Goal: Information Seeking & Learning: Learn about a topic

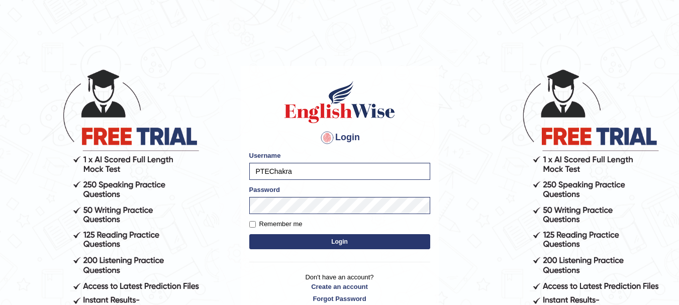
drag, startPoint x: 0, startPoint y: 0, endPoint x: 344, endPoint y: 242, distance: 420.4
click at [344, 242] on button "Login" at bounding box center [339, 241] width 181 height 15
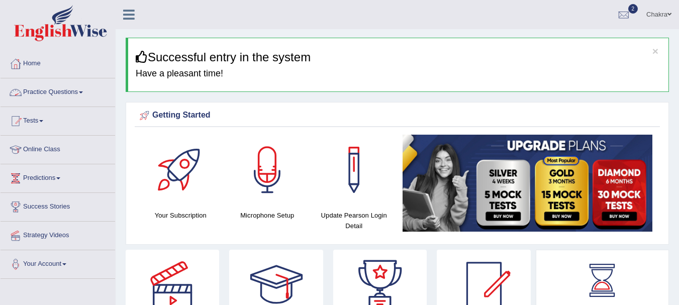
click at [83, 92] on span at bounding box center [81, 92] width 4 height 2
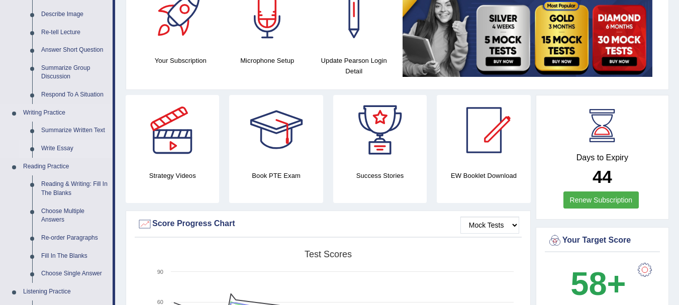
scroll to position [183, 0]
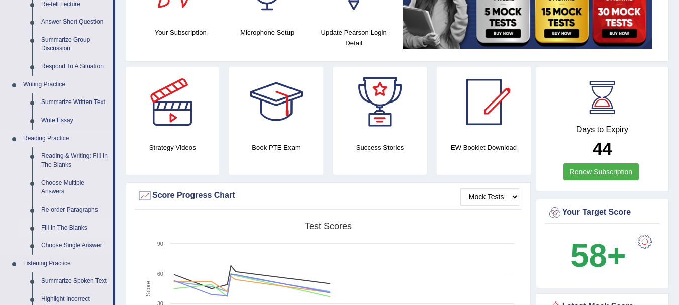
click at [71, 223] on link "Fill In The Blanks" at bounding box center [75, 228] width 76 height 18
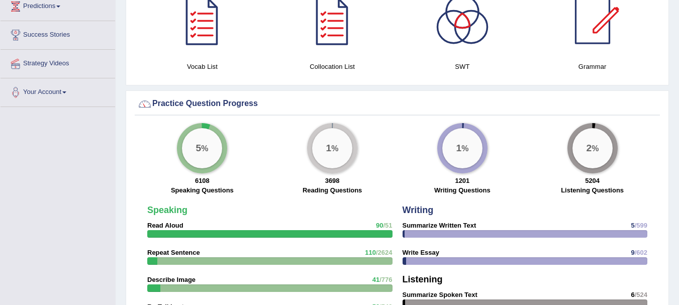
scroll to position [719, 0]
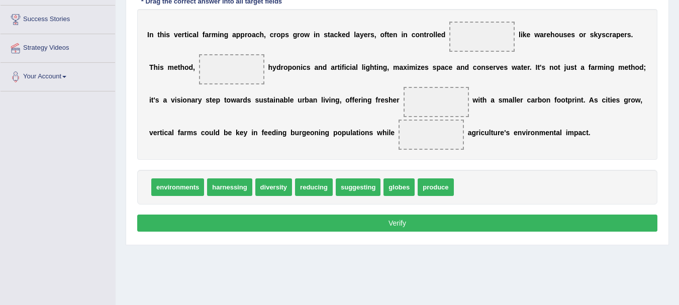
scroll to position [190, 0]
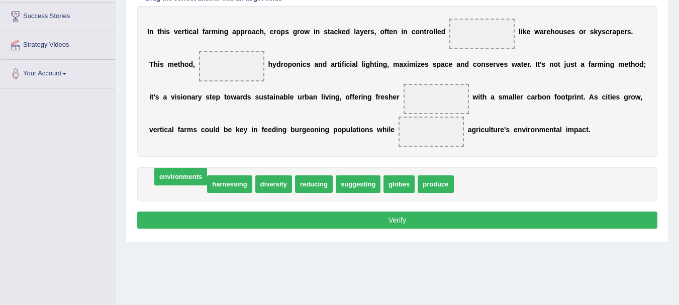
drag, startPoint x: 179, startPoint y: 185, endPoint x: 181, endPoint y: 178, distance: 7.3
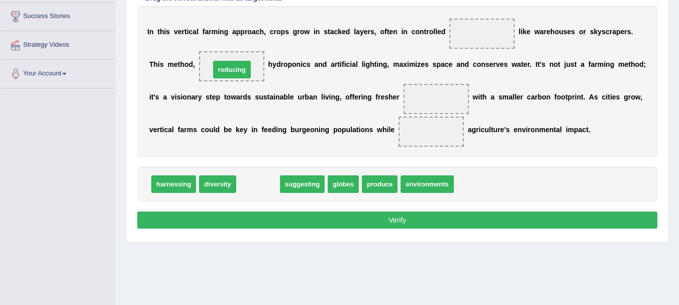
drag, startPoint x: 259, startPoint y: 187, endPoint x: 233, endPoint y: 73, distance: 117.5
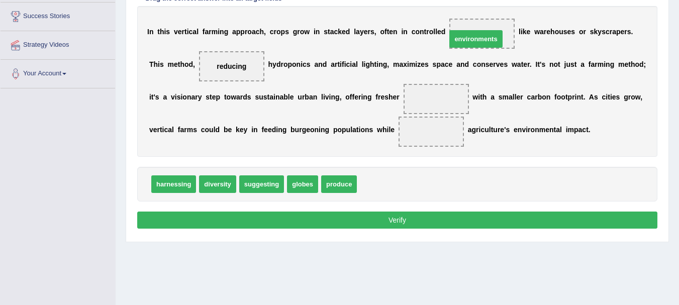
drag, startPoint x: 383, startPoint y: 184, endPoint x: 473, endPoint y: 39, distance: 170.5
drag, startPoint x: 479, startPoint y: 39, endPoint x: 441, endPoint y: 100, distance: 71.5
click at [441, 100] on div "I n t h i s v e r t i c a l f a r m i n g a p p r o a c h , c r o p s g r o w i…" at bounding box center [397, 81] width 520 height 151
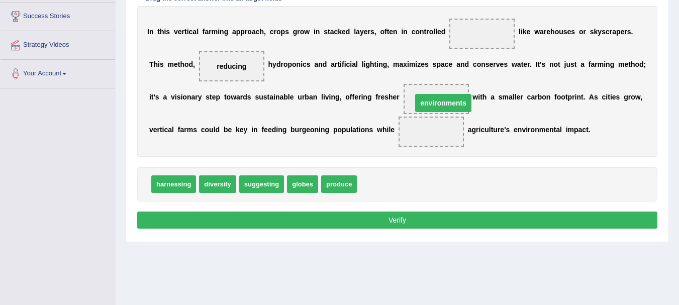
drag, startPoint x: 475, startPoint y: 37, endPoint x: 432, endPoint y: 105, distance: 81.2
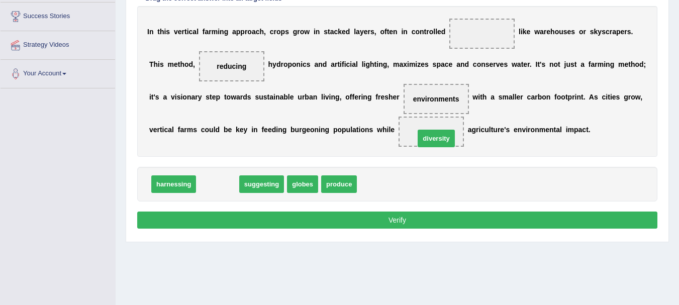
drag, startPoint x: 220, startPoint y: 187, endPoint x: 438, endPoint y: 142, distance: 222.6
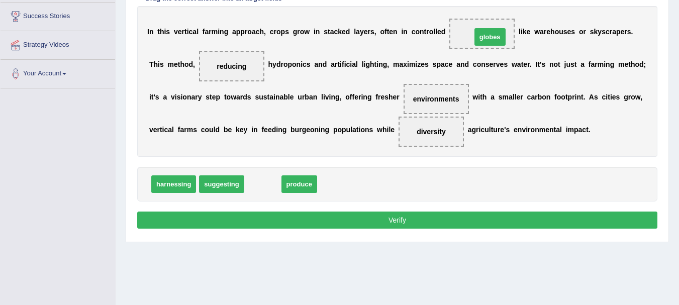
drag, startPoint x: 270, startPoint y: 183, endPoint x: 496, endPoint y: 36, distance: 270.1
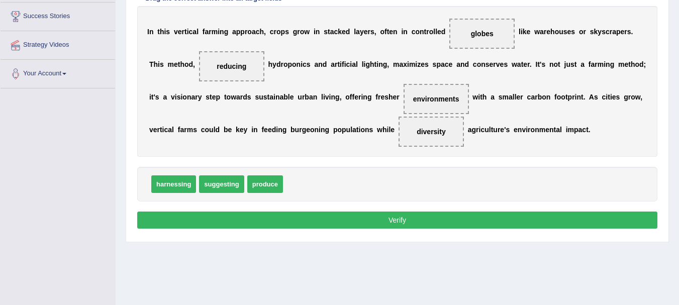
click at [403, 218] on button "Verify" at bounding box center [397, 219] width 520 height 17
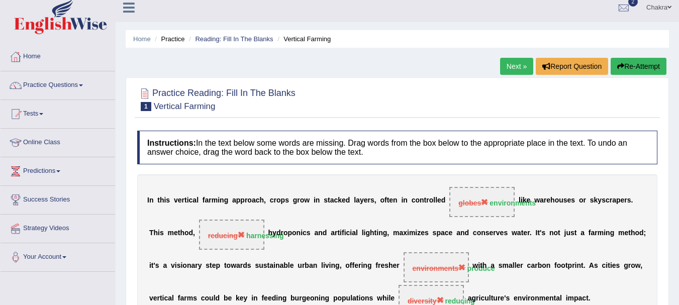
scroll to position [0, 0]
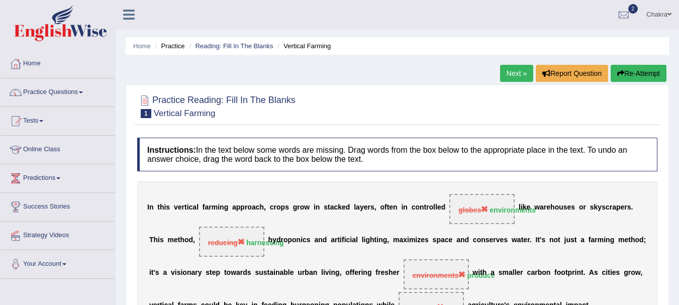
click at [640, 71] on button "Re-Attempt" at bounding box center [638, 73] width 56 height 17
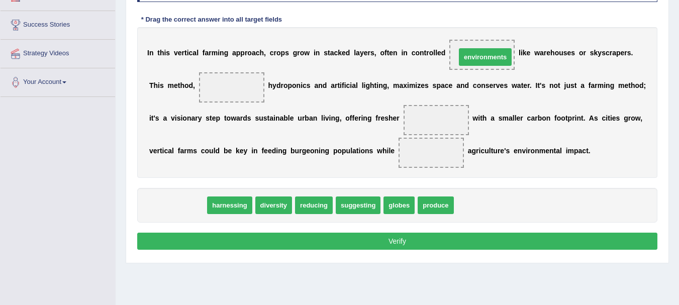
drag, startPoint x: 184, startPoint y: 204, endPoint x: 491, endPoint y: 56, distance: 341.2
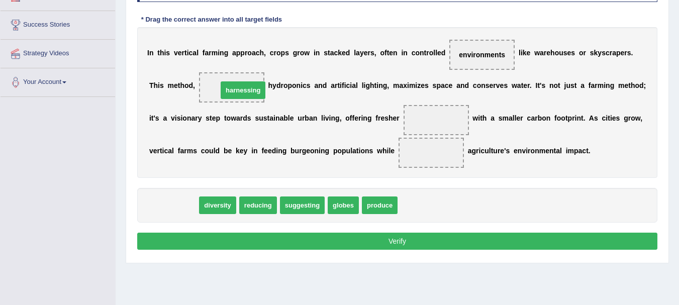
drag, startPoint x: 176, startPoint y: 202, endPoint x: 246, endPoint y: 87, distance: 134.3
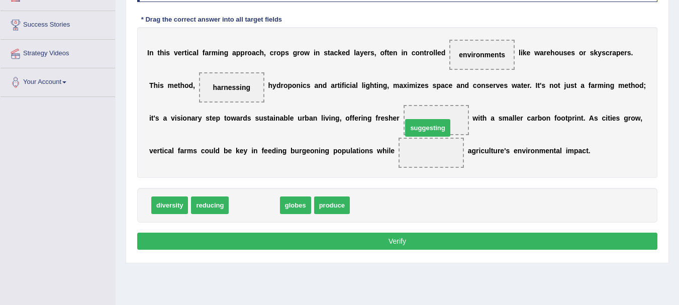
drag, startPoint x: 258, startPoint y: 200, endPoint x: 431, endPoint y: 123, distance: 190.0
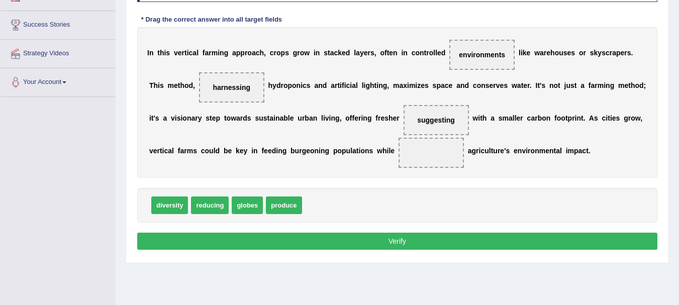
click at [283, 209] on span "produce" at bounding box center [284, 205] width 36 height 18
drag, startPoint x: 245, startPoint y: 205, endPoint x: 424, endPoint y: 160, distance: 184.9
click at [394, 236] on button "Verify" at bounding box center [397, 241] width 520 height 17
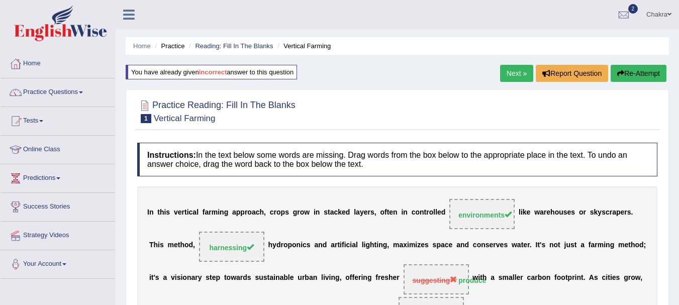
click at [513, 73] on link "Next »" at bounding box center [516, 73] width 33 height 17
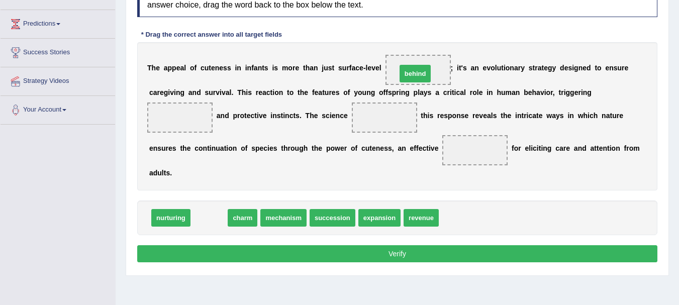
drag, startPoint x: 209, startPoint y: 214, endPoint x: 415, endPoint y: 70, distance: 251.6
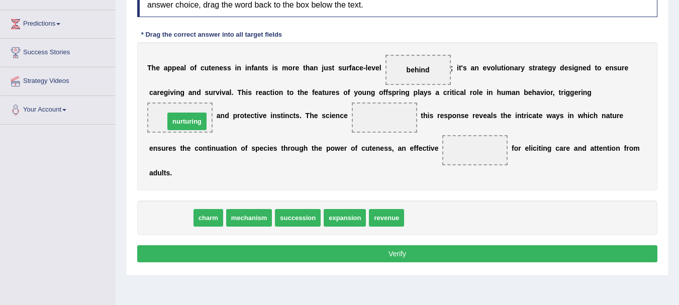
drag, startPoint x: 172, startPoint y: 220, endPoint x: 188, endPoint y: 124, distance: 97.7
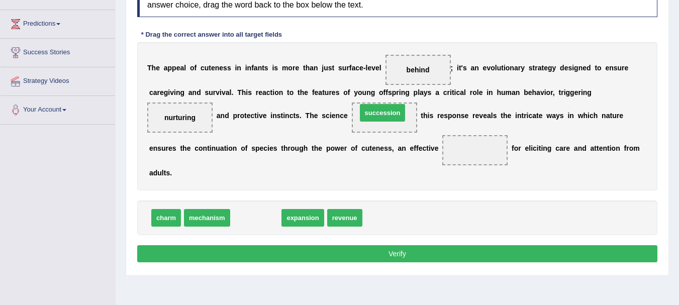
drag, startPoint x: 258, startPoint y: 220, endPoint x: 384, endPoint y: 115, distance: 164.8
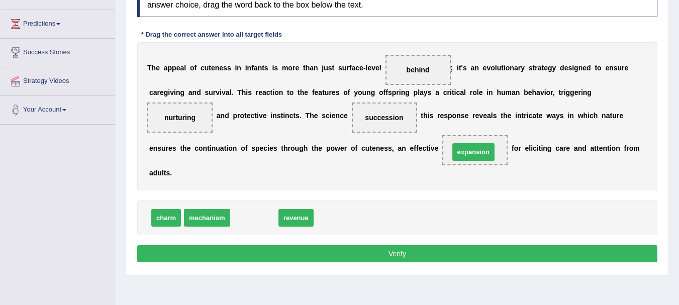
drag, startPoint x: 255, startPoint y: 217, endPoint x: 474, endPoint y: 152, distance: 228.6
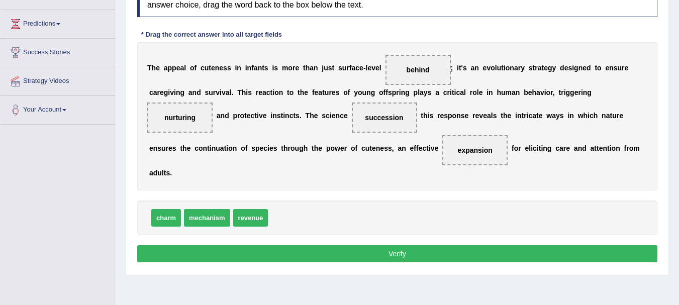
click at [402, 253] on button "Verify" at bounding box center [397, 253] width 520 height 17
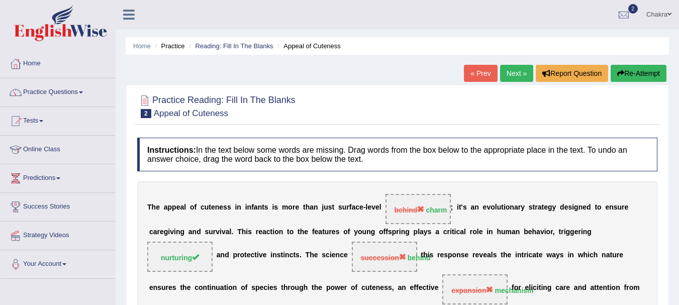
click at [512, 74] on link "Next »" at bounding box center [516, 73] width 33 height 17
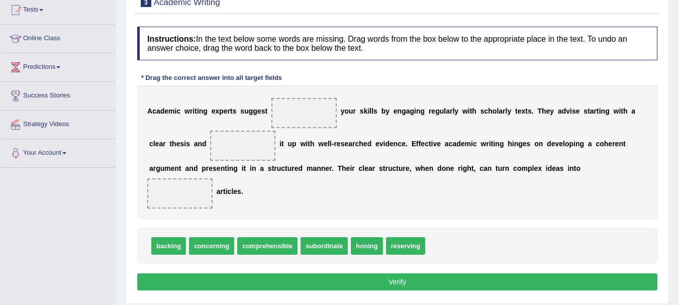
scroll to position [111, 0]
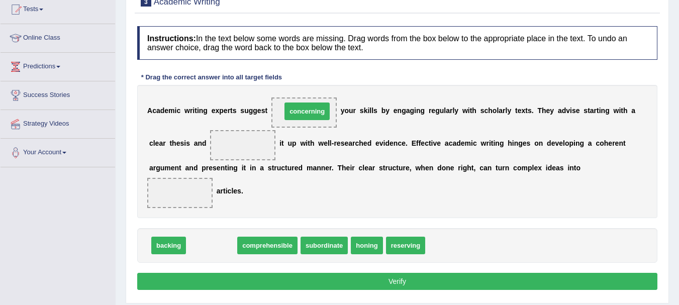
drag, startPoint x: 218, startPoint y: 247, endPoint x: 313, endPoint y: 114, distance: 163.5
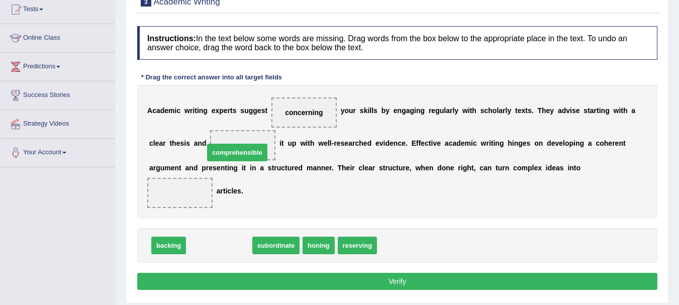
drag, startPoint x: 227, startPoint y: 253, endPoint x: 245, endPoint y: 160, distance: 94.7
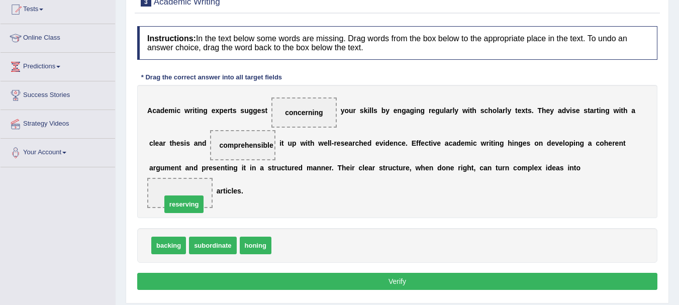
drag, startPoint x: 301, startPoint y: 250, endPoint x: 190, endPoint y: 209, distance: 117.9
click at [389, 281] on button "Verify" at bounding box center [397, 281] width 520 height 17
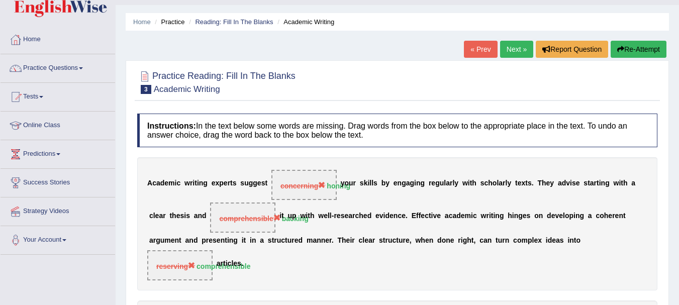
scroll to position [9, 0]
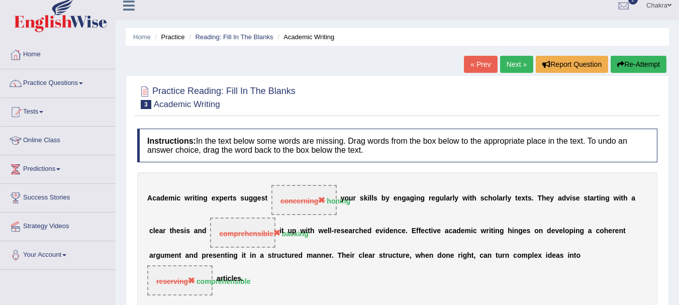
click at [503, 63] on link "Next »" at bounding box center [516, 64] width 33 height 17
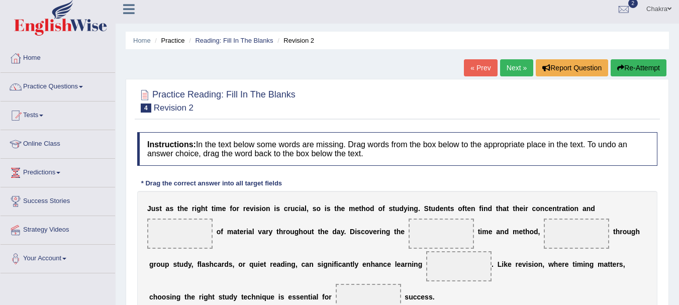
scroll to position [6, 0]
click at [476, 65] on link "« Prev" at bounding box center [480, 67] width 33 height 17
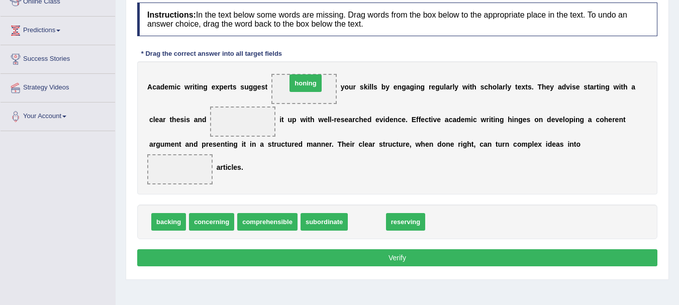
drag, startPoint x: 367, startPoint y: 223, endPoint x: 305, endPoint y: 84, distance: 152.0
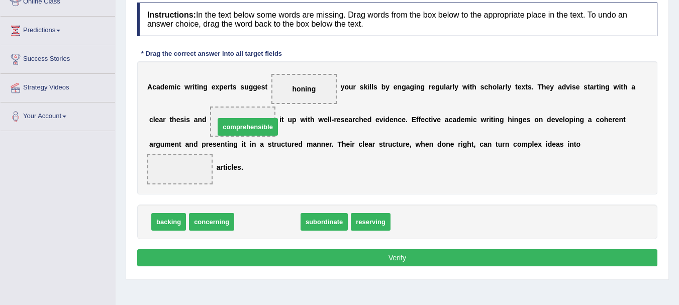
drag, startPoint x: 264, startPoint y: 222, endPoint x: 244, endPoint y: 127, distance: 96.9
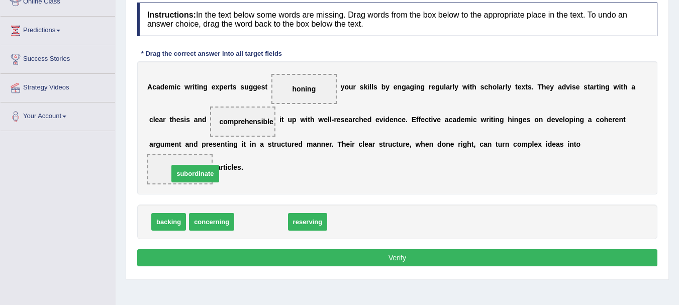
drag, startPoint x: 263, startPoint y: 222, endPoint x: 196, endPoint y: 174, distance: 82.8
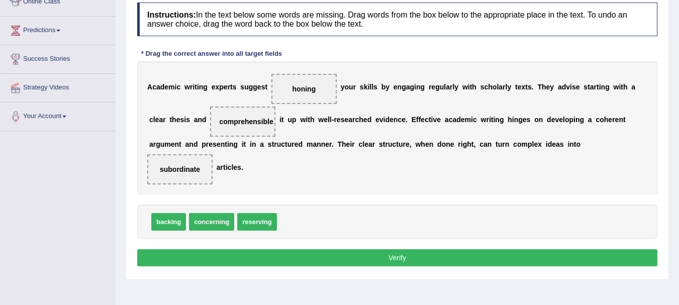
click at [395, 255] on button "Verify" at bounding box center [397, 257] width 520 height 17
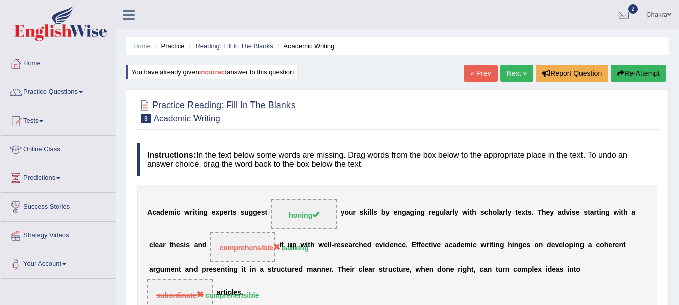
click at [508, 73] on link "Next »" at bounding box center [516, 73] width 33 height 17
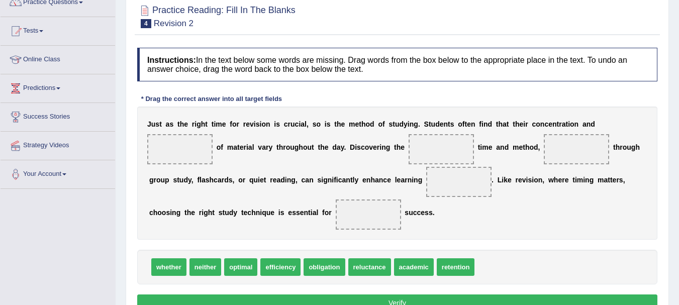
scroll to position [91, 0]
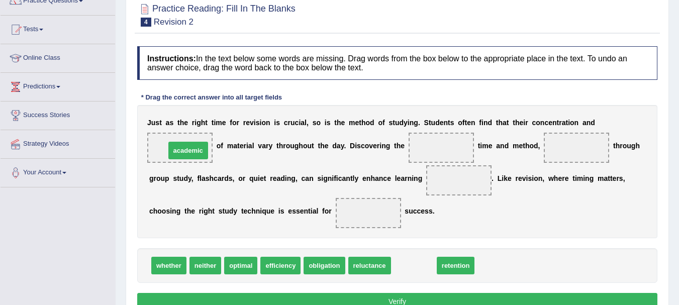
drag, startPoint x: 418, startPoint y: 267, endPoint x: 193, endPoint y: 152, distance: 253.1
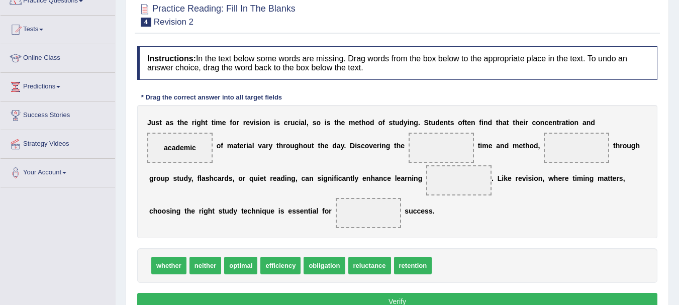
click at [245, 266] on span "optimal" at bounding box center [240, 266] width 33 height 18
drag, startPoint x: 285, startPoint y: 266, endPoint x: 452, endPoint y: 154, distance: 200.2
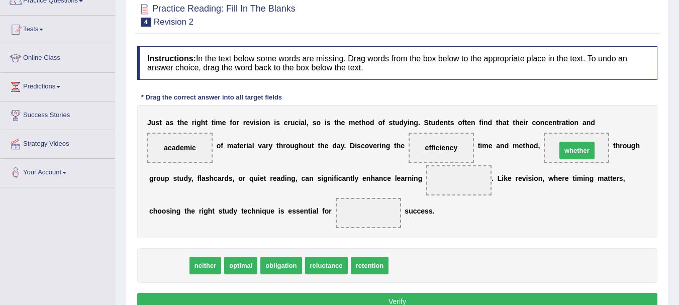
drag, startPoint x: 162, startPoint y: 265, endPoint x: 570, endPoint y: 150, distance: 423.7
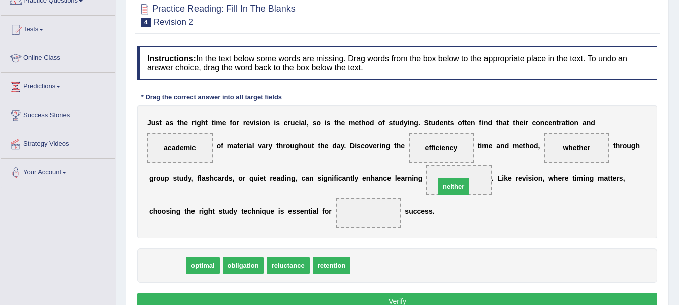
drag, startPoint x: 163, startPoint y: 266, endPoint x: 449, endPoint y: 187, distance: 296.9
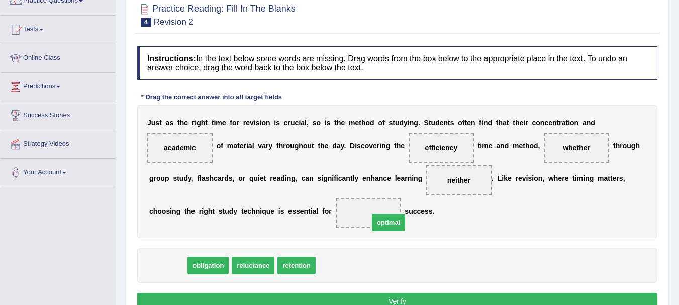
drag, startPoint x: 172, startPoint y: 271, endPoint x: 389, endPoint y: 227, distance: 221.4
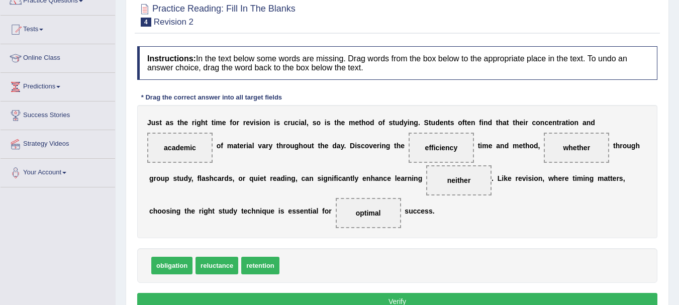
click at [397, 300] on button "Verify" at bounding box center [397, 301] width 520 height 17
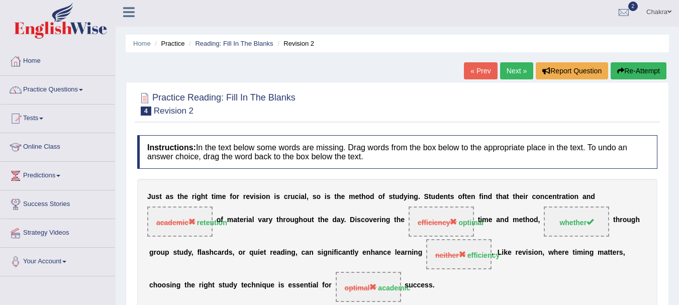
scroll to position [0, 0]
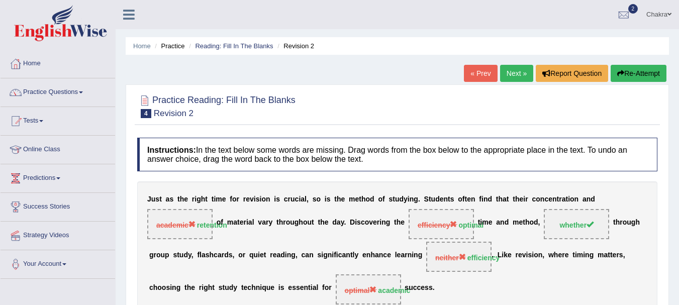
click at [511, 73] on link "Next »" at bounding box center [516, 73] width 33 height 17
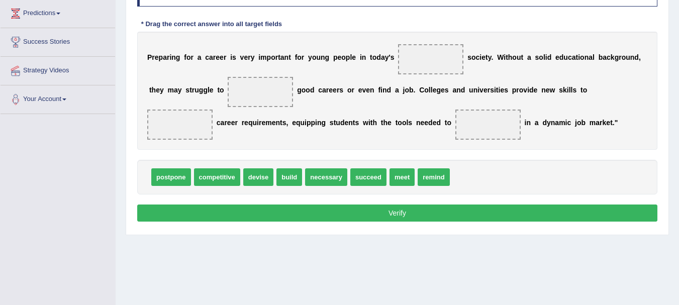
scroll to position [165, 0]
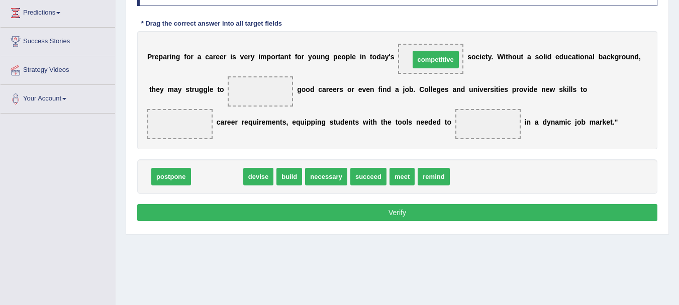
drag, startPoint x: 216, startPoint y: 180, endPoint x: 434, endPoint y: 63, distance: 247.4
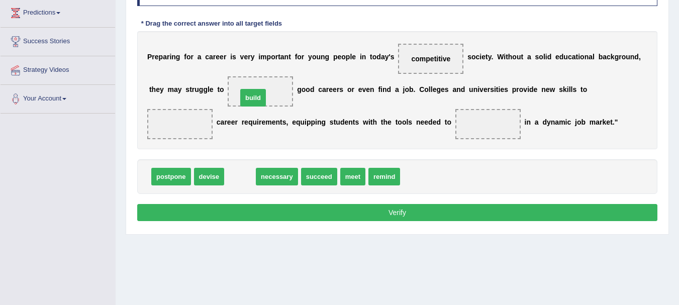
drag, startPoint x: 240, startPoint y: 180, endPoint x: 254, endPoint y: 100, distance: 81.0
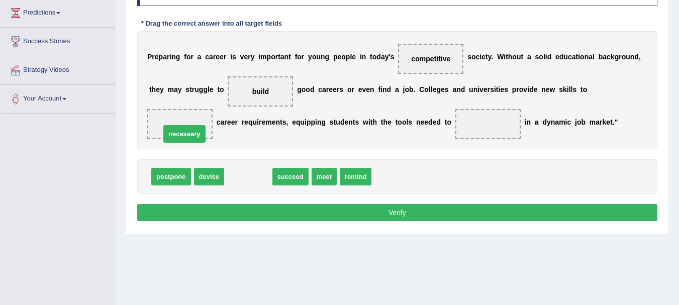
drag, startPoint x: 251, startPoint y: 178, endPoint x: 187, endPoint y: 136, distance: 76.8
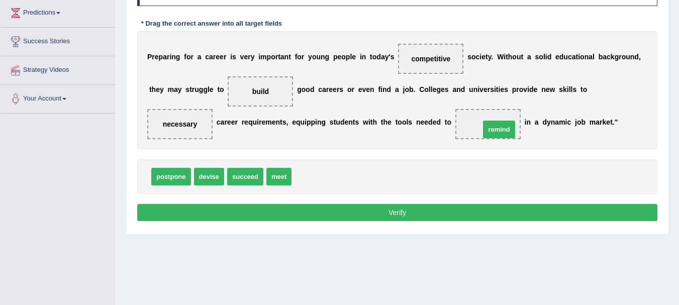
drag, startPoint x: 310, startPoint y: 182, endPoint x: 499, endPoint y: 135, distance: 194.3
click at [404, 215] on button "Verify" at bounding box center [397, 212] width 520 height 17
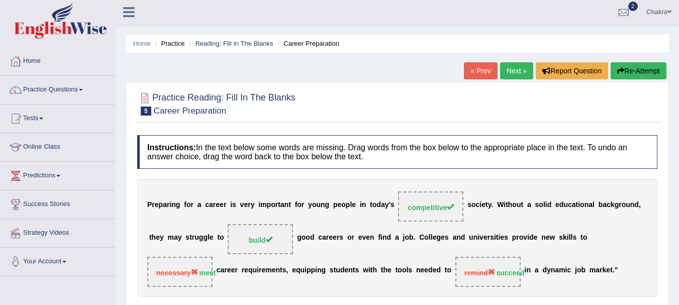
scroll to position [0, 0]
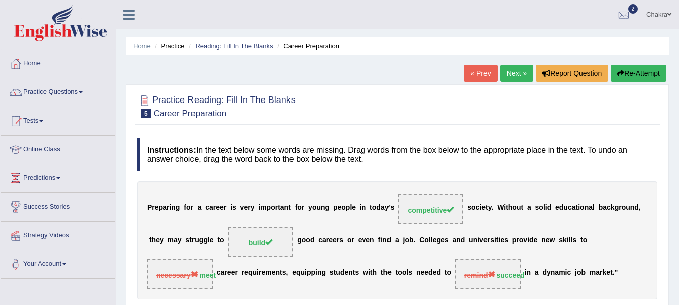
click at [512, 73] on link "Next »" at bounding box center [516, 73] width 33 height 17
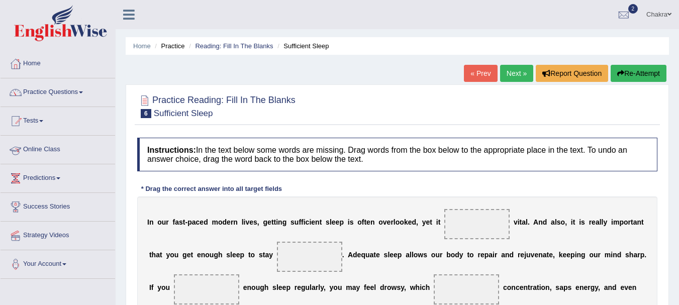
click at [35, 153] on link "Online Class" at bounding box center [58, 148] width 115 height 25
